Goal: Find specific page/section: Find specific page/section

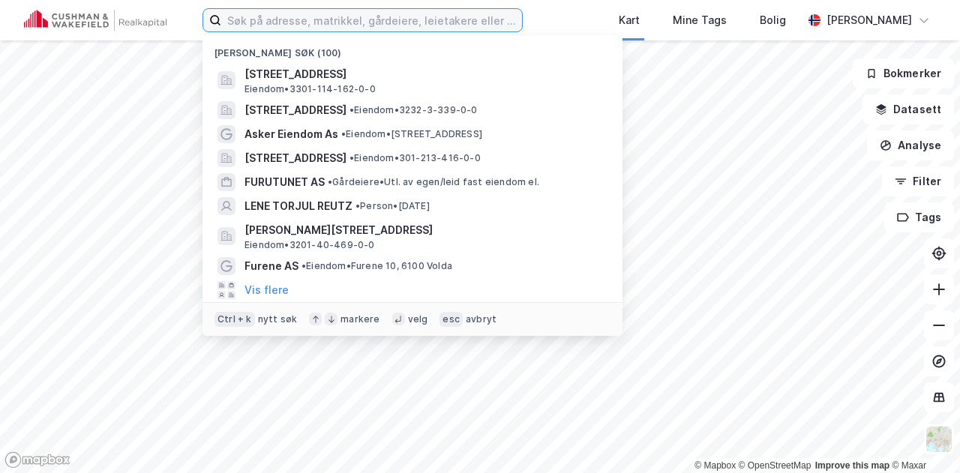
click at [316, 20] on input at bounding box center [371, 20] width 301 height 22
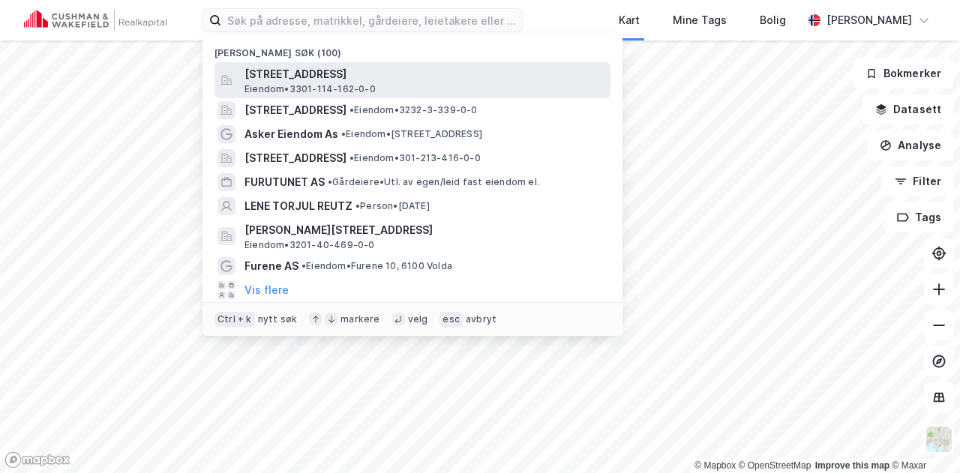
click at [294, 81] on span "[STREET_ADDRESS]" at bounding box center [424, 74] width 360 height 18
